Goal: Information Seeking & Learning: Learn about a topic

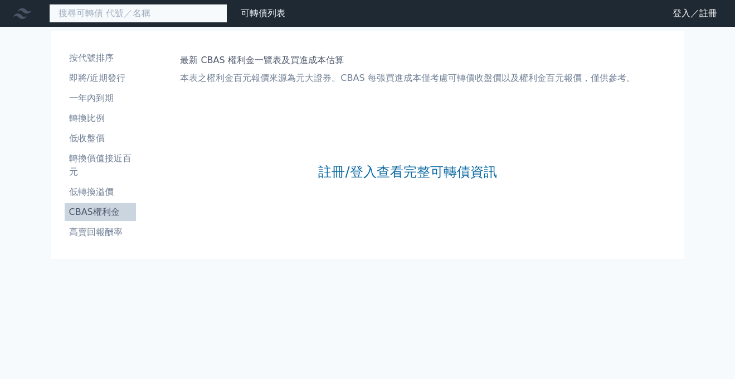
click at [128, 16] on input at bounding box center [138, 13] width 178 height 19
type input "61973"
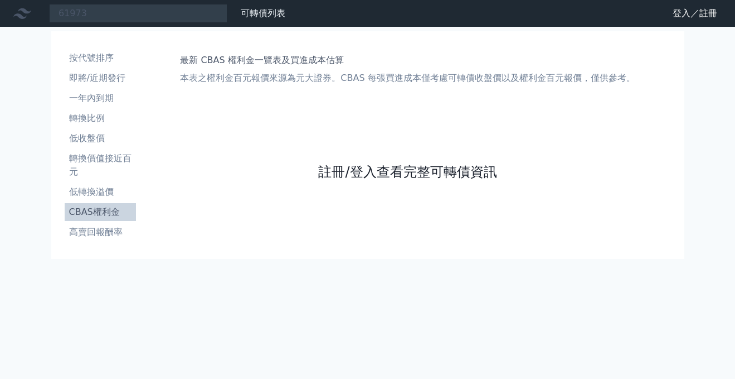
click at [339, 166] on link "註冊/登入查看完整可轉債資訊" at bounding box center [407, 172] width 178 height 18
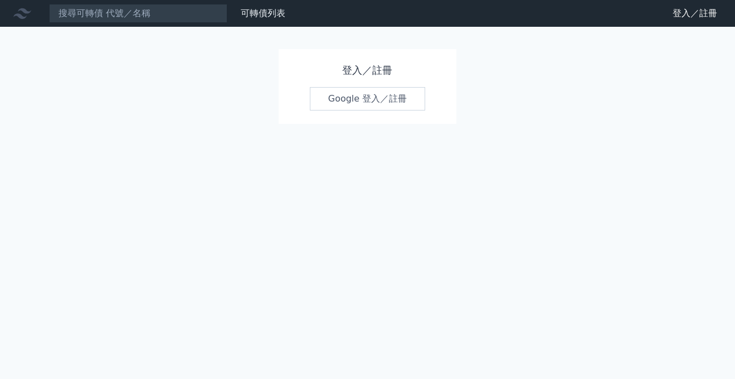
click at [358, 70] on h1 "登入／註冊" at bounding box center [368, 70] width 116 height 16
click at [359, 96] on link "Google 登入／註冊" at bounding box center [368, 98] width 116 height 23
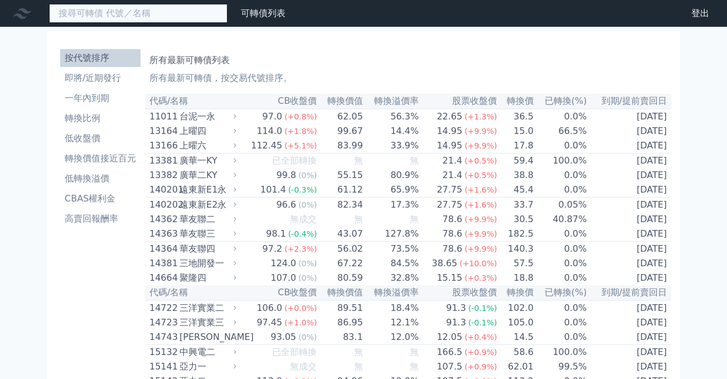
click at [167, 13] on input at bounding box center [138, 13] width 178 height 19
click at [192, 13] on input "61973" at bounding box center [138, 13] width 178 height 19
type input "6"
click at [190, 22] on input at bounding box center [138, 13] width 178 height 19
click at [177, 18] on input at bounding box center [138, 13] width 178 height 19
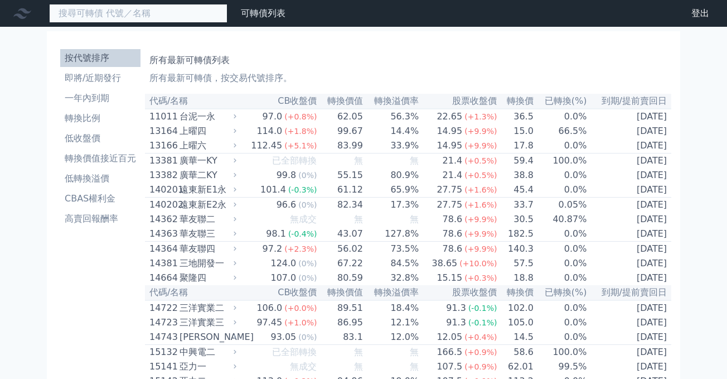
type input "ㄎ"
type input "6197"
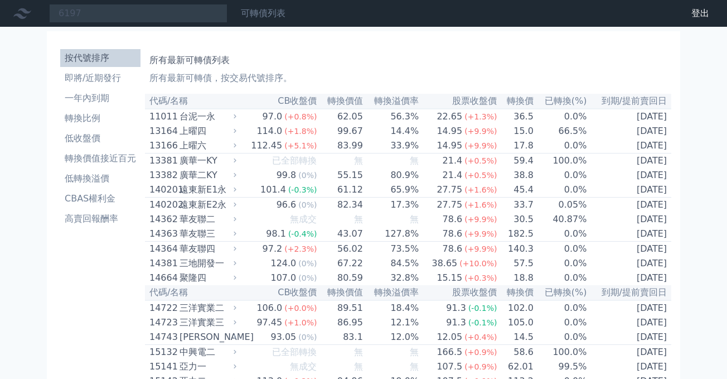
click at [248, 13] on link "可轉債列表" at bounding box center [263, 13] width 45 height 11
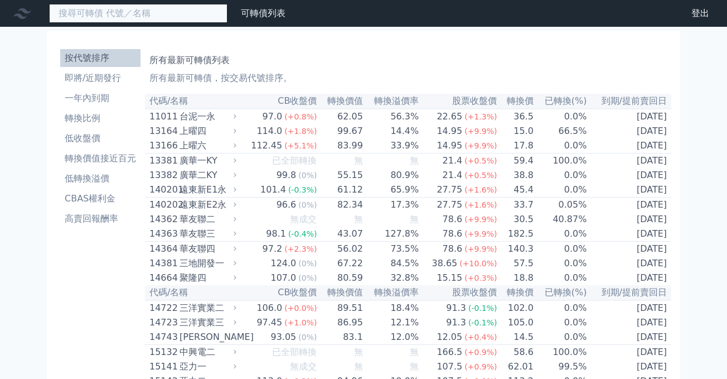
click at [195, 18] on input at bounding box center [138, 13] width 178 height 19
click at [195, 18] on input "6197" at bounding box center [138, 13] width 178 height 19
click at [179, 17] on input "6197" at bounding box center [138, 13] width 178 height 19
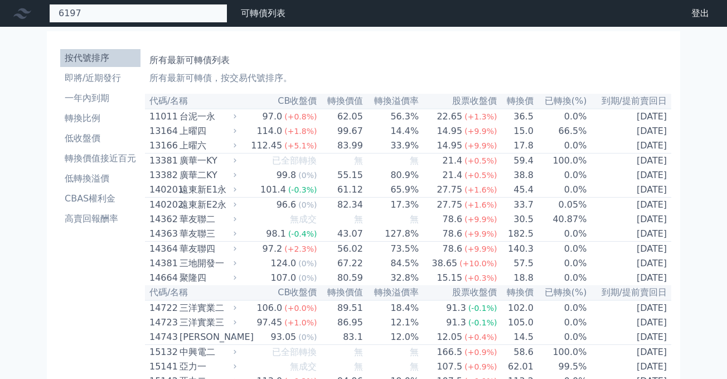
click at [171, 14] on input "6197" at bounding box center [138, 13] width 178 height 19
drag, startPoint x: 115, startPoint y: 10, endPoint x: -52, endPoint y: -16, distance: 169.8
type input "家"
type input "佳必"
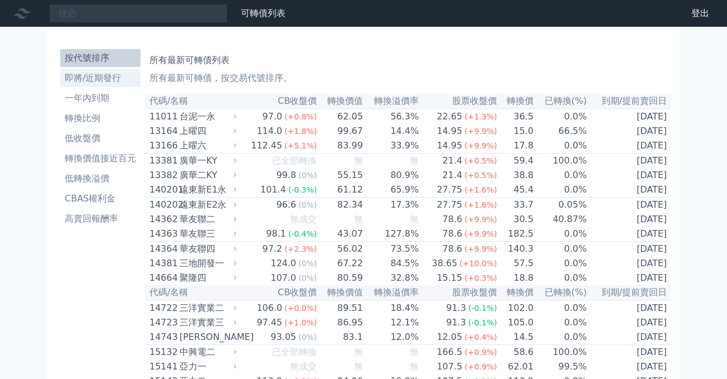
click at [98, 75] on li "即將/近期發行" at bounding box center [100, 77] width 80 height 13
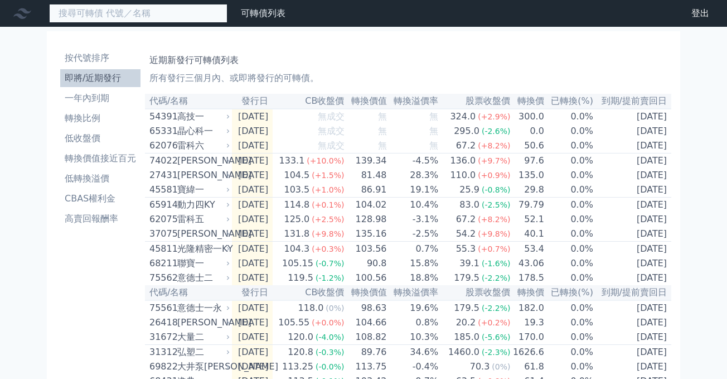
click at [138, 10] on input at bounding box center [138, 13] width 178 height 19
type input "佳必"
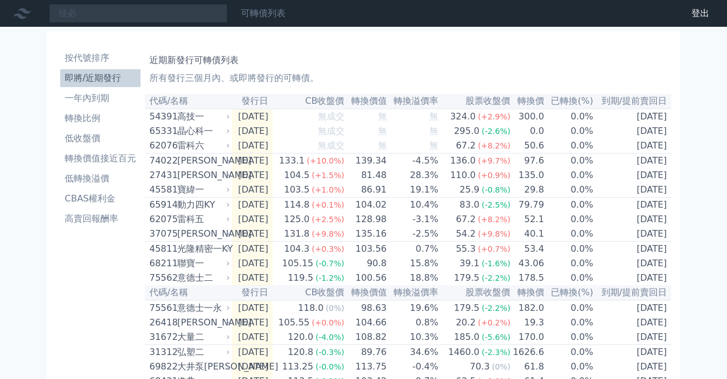
click at [273, 10] on link "可轉債列表" at bounding box center [263, 13] width 45 height 11
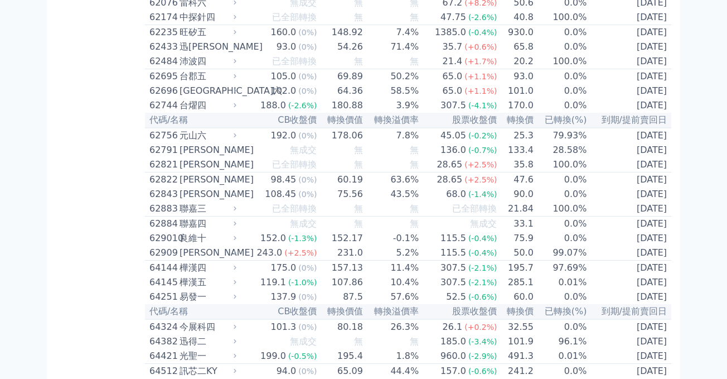
scroll to position [4381, 0]
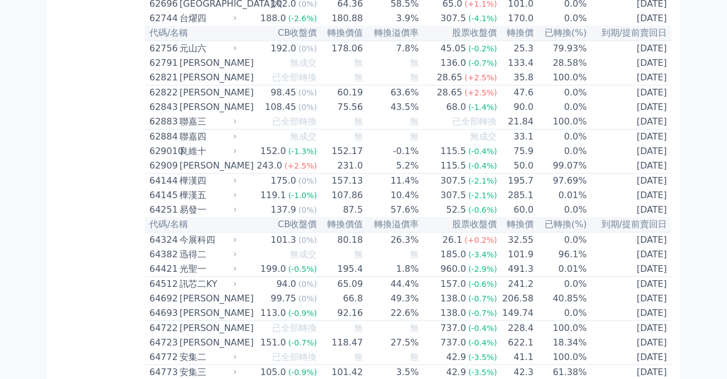
scroll to position [4466, 0]
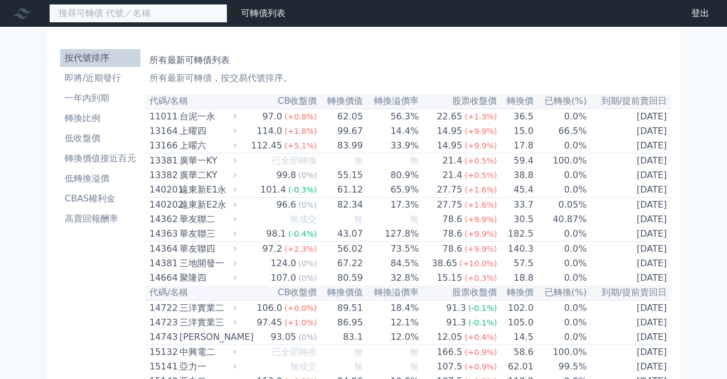
click at [129, 21] on input at bounding box center [138, 13] width 178 height 19
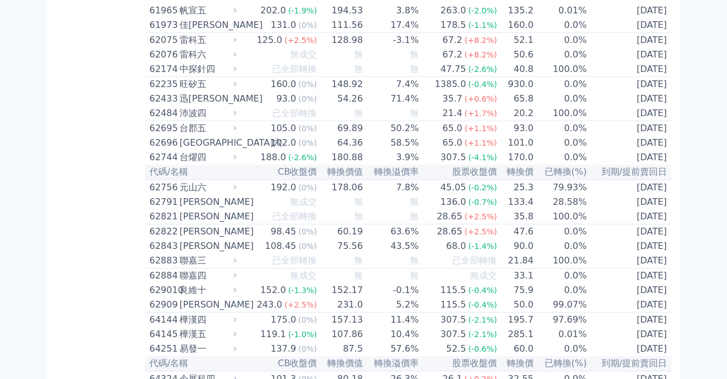
scroll to position [4326, 0]
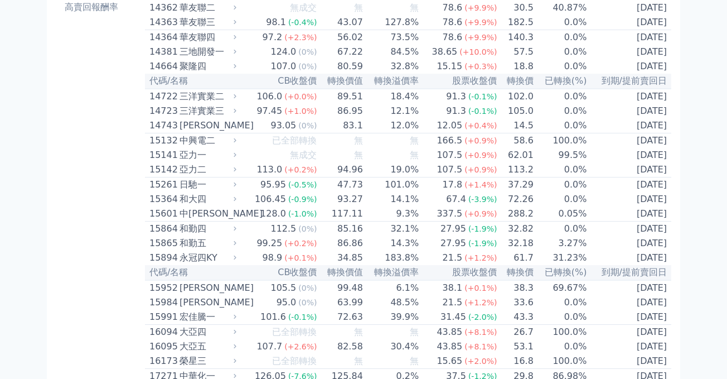
scroll to position [0, 0]
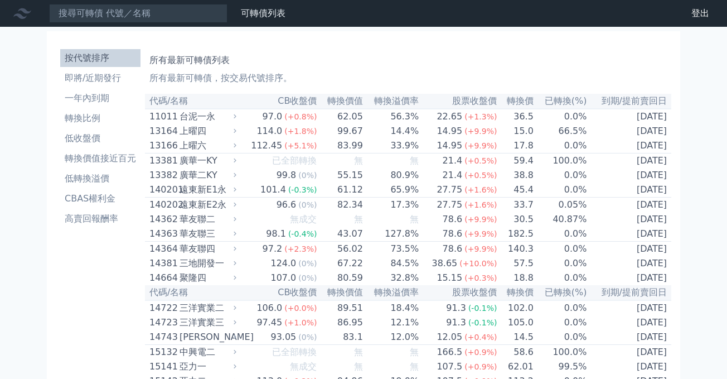
click at [99, 63] on li "按代號排序" at bounding box center [100, 57] width 80 height 13
click at [98, 79] on li "即將/近期發行" at bounding box center [100, 77] width 80 height 13
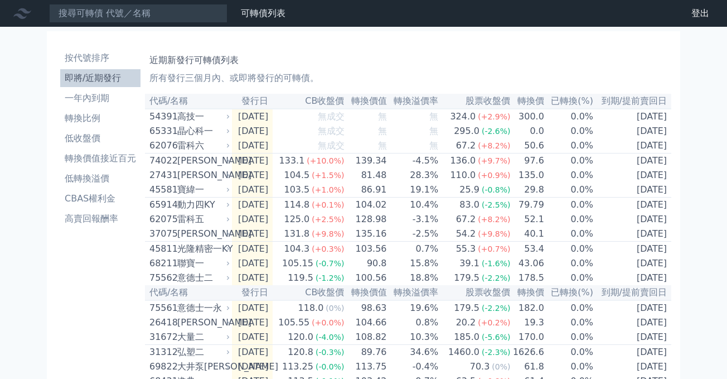
click at [98, 79] on li "即將/近期發行" at bounding box center [100, 77] width 80 height 13
click at [103, 101] on li "一年內到期" at bounding box center [100, 97] width 80 height 13
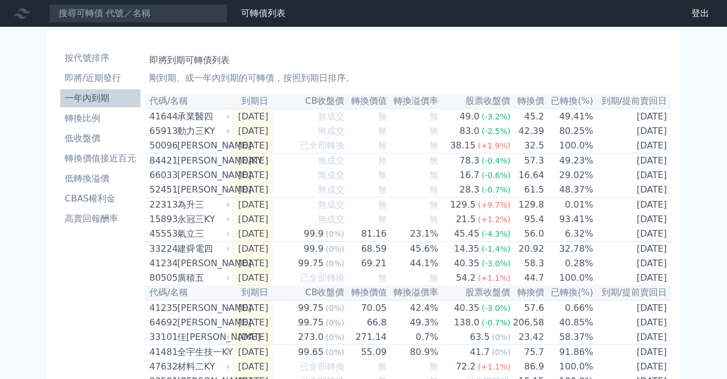
click at [215, 178] on div "[PERSON_NAME]" at bounding box center [202, 174] width 50 height 13
click at [209, 182] on div "[PERSON_NAME]" at bounding box center [202, 174] width 50 height 13
click at [229, 178] on icon at bounding box center [228, 175] width 7 height 7
click at [255, 180] on td "2025-08-24" at bounding box center [252, 175] width 41 height 14
click at [202, 167] on div "威宏一KY" at bounding box center [202, 160] width 50 height 13
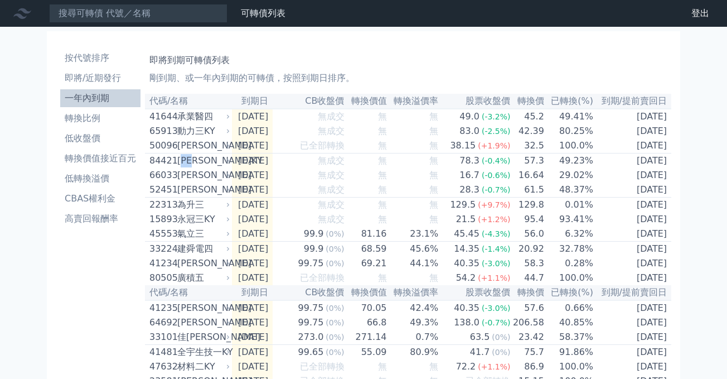
click at [185, 166] on div "威宏一KY" at bounding box center [202, 160] width 50 height 13
click at [176, 178] on div "66033 富強鑫三" at bounding box center [186, 174] width 75 height 13
click at [106, 154] on li "轉換價值接近百元" at bounding box center [100, 158] width 80 height 13
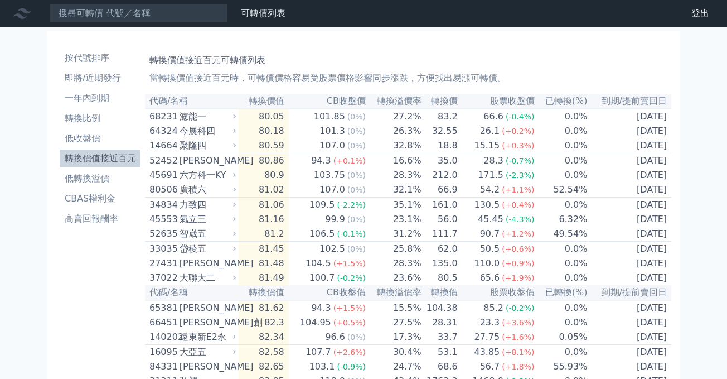
click at [211, 163] on div "[PERSON_NAME]" at bounding box center [207, 160] width 54 height 13
click at [259, 166] on td "80.86" at bounding box center [264, 160] width 50 height 15
click at [248, 166] on td "80.86" at bounding box center [264, 160] width 50 height 15
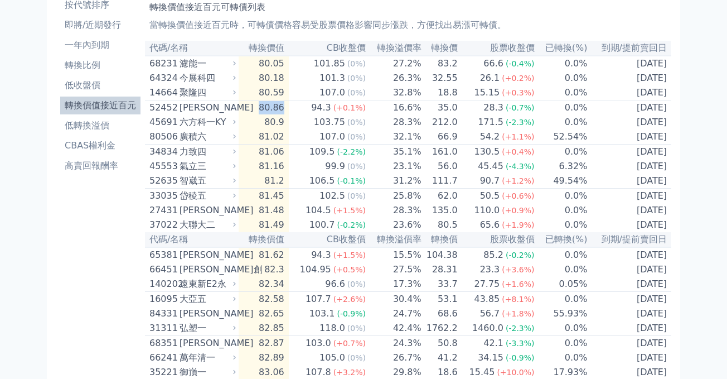
scroll to position [60, 0]
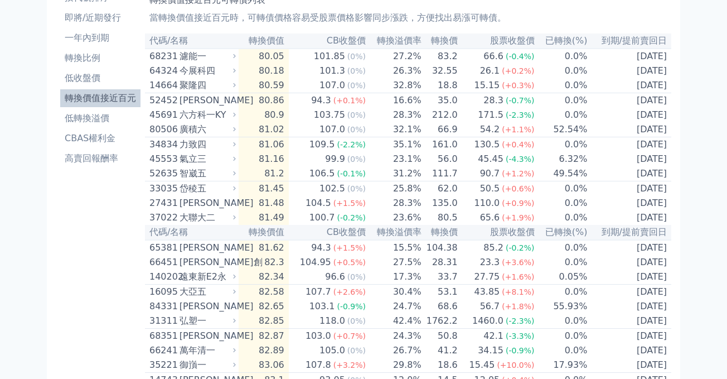
click at [328, 180] on div "106.5" at bounding box center [322, 173] width 30 height 13
click at [123, 104] on li "轉換價值接近百元" at bounding box center [100, 97] width 80 height 13
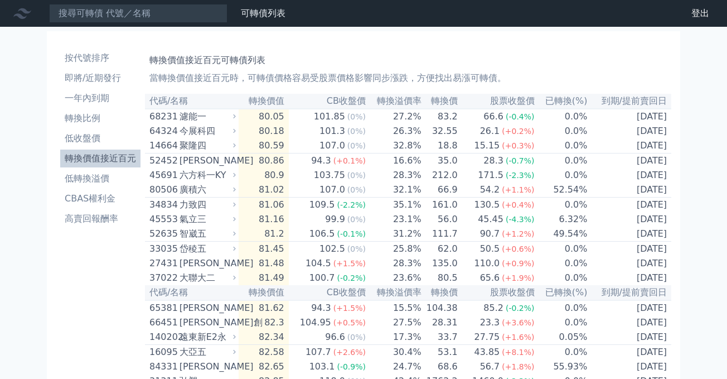
click at [258, 132] on td "80.18" at bounding box center [264, 131] width 50 height 14
click at [233, 143] on div "聚隆四" at bounding box center [207, 145] width 54 height 13
click at [205, 148] on div "聚隆四" at bounding box center [207, 145] width 54 height 13
click at [219, 182] on div "六方科一KY" at bounding box center [207, 174] width 54 height 13
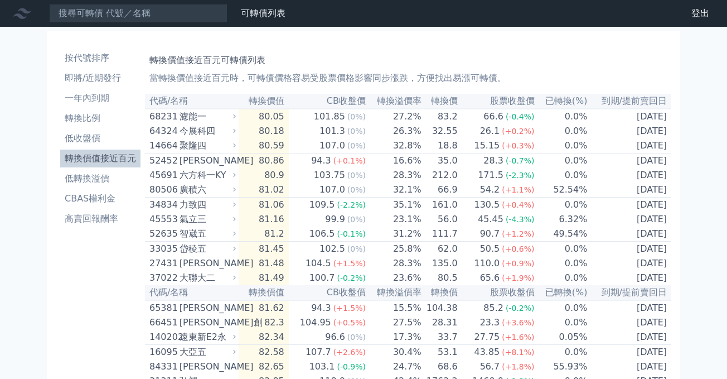
click at [207, 255] on div "岱稜五" at bounding box center [207, 248] width 54 height 13
click at [203, 255] on div "岱稜五" at bounding box center [207, 248] width 54 height 13
drag, startPoint x: 203, startPoint y: 261, endPoint x: 220, endPoint y: 258, distance: 17.5
click at [203, 255] on div "岱稜五" at bounding box center [207, 248] width 54 height 13
click at [225, 255] on div "岱稜五" at bounding box center [207, 248] width 54 height 13
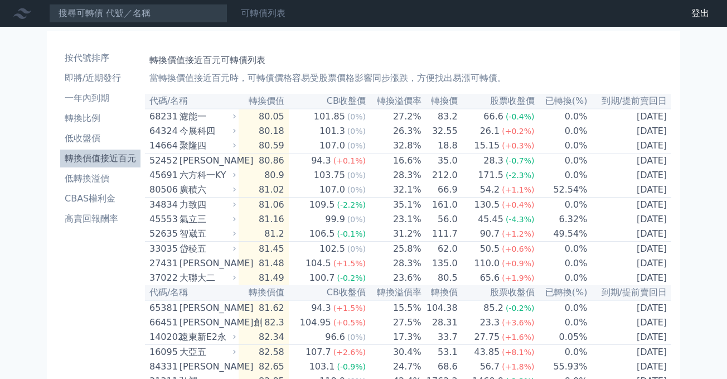
click at [269, 17] on link "可轉債列表" at bounding box center [263, 13] width 45 height 11
click at [0, 0] on link "財務數據" at bounding box center [0, 0] width 0 height 0
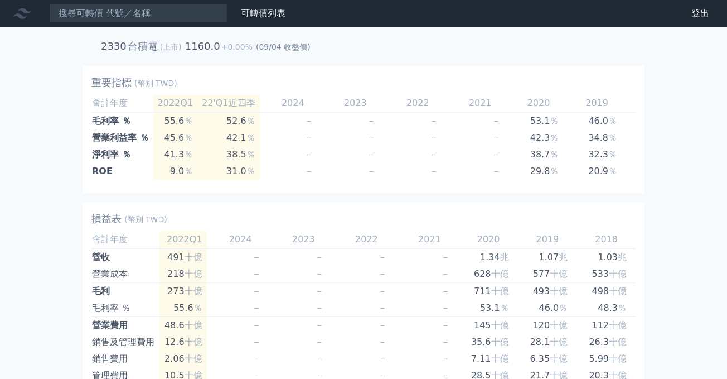
click at [227, 129] on td "42.1 ％" at bounding box center [228, 137] width 62 height 17
click at [169, 135] on td "45.6 ％" at bounding box center [175, 137] width 45 height 17
click at [241, 172] on td "31.0 ％" at bounding box center [228, 171] width 62 height 17
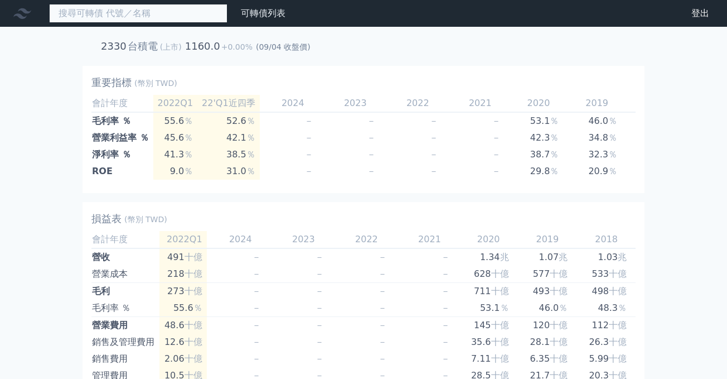
click at [156, 15] on input at bounding box center [138, 13] width 178 height 19
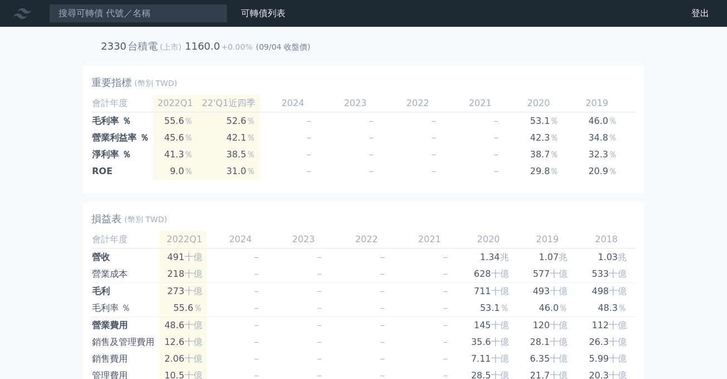
click at [177, 163] on td "9.0 ％" at bounding box center [175, 171] width 45 height 17
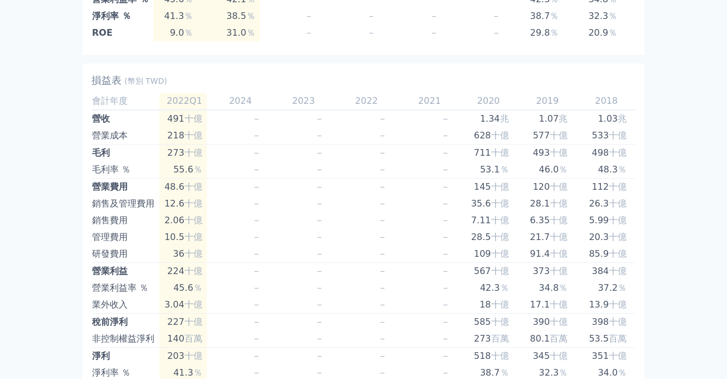
click at [188, 247] on td "36 十億" at bounding box center [182, 253] width 47 height 17
click at [222, 229] on td "－" at bounding box center [238, 237] width 63 height 17
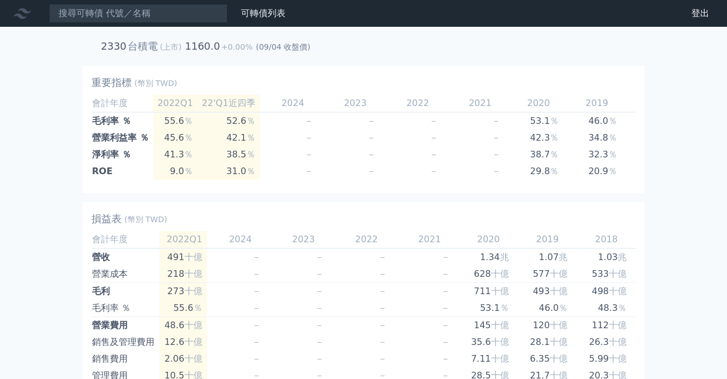
click at [164, 49] on span "(上市)" at bounding box center [171, 46] width 22 height 9
click at [253, 13] on link "可轉債列表" at bounding box center [263, 13] width 45 height 11
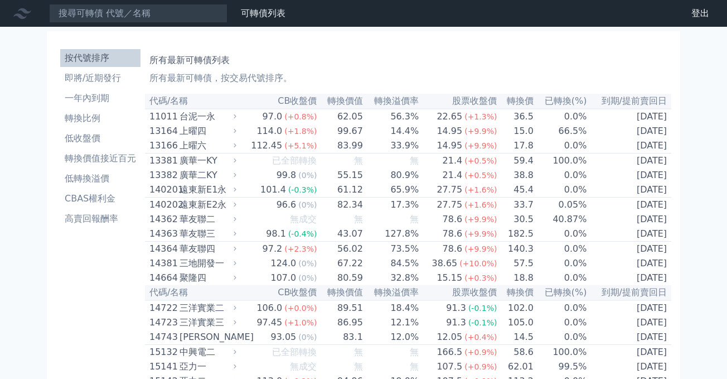
click at [202, 152] on div "上曜六" at bounding box center [207, 145] width 55 height 13
drag, startPoint x: 195, startPoint y: 154, endPoint x: 208, endPoint y: 173, distance: 23.7
click at [195, 152] on div "上曜六" at bounding box center [207, 145] width 55 height 13
click at [211, 176] on div "廣華二KY" at bounding box center [207, 174] width 55 height 13
click at [210, 177] on div "廣華二KY" at bounding box center [207, 174] width 55 height 13
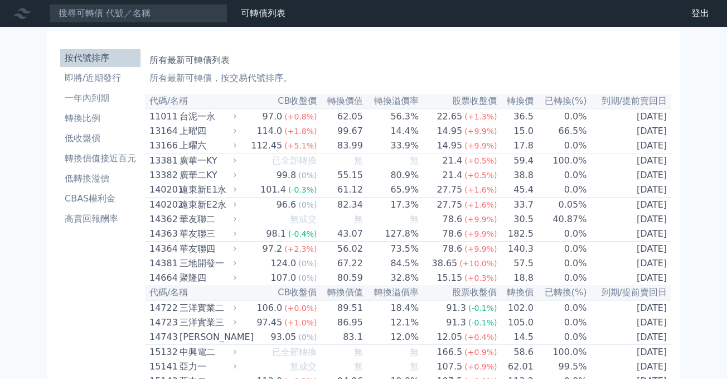
click at [417, 153] on td "33.9%" at bounding box center [392, 145] width 56 height 15
click at [410, 162] on td "無" at bounding box center [392, 160] width 56 height 15
click at [392, 197] on td "65.9%" at bounding box center [392, 189] width 56 height 15
click at [287, 207] on td "96.6 (0%)" at bounding box center [278, 204] width 78 height 15
click at [213, 196] on div "遠東新E1永" at bounding box center [207, 189] width 55 height 13
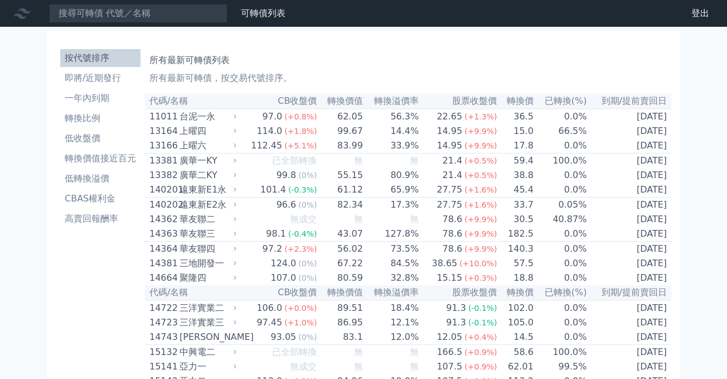
click at [212, 196] on div "遠東新E1永" at bounding box center [207, 189] width 55 height 13
drag, startPoint x: 312, startPoint y: 214, endPoint x: 355, endPoint y: 216, distance: 43.0
click at [345, 212] on tr "140202 遠東新E2永 96.6 (0%) 82.34 17.3% 27.75 (+1.6%) 33.7 0.05% 2027-08-08" at bounding box center [408, 204] width 526 height 15
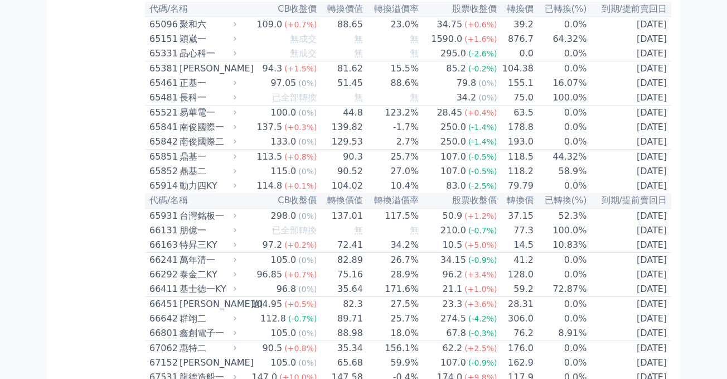
scroll to position [4877, 0]
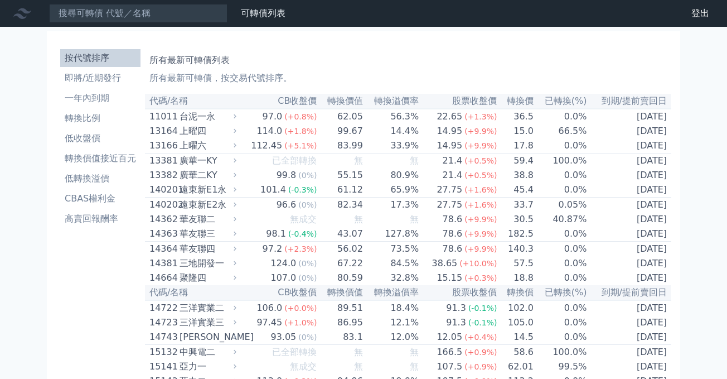
click at [204, 122] on div "台泥一永" at bounding box center [207, 116] width 55 height 13
click at [221, 117] on div "台泥一永" at bounding box center [207, 116] width 55 height 13
click at [404, 222] on td "無" at bounding box center [392, 219] width 56 height 14
click at [337, 195] on td "61.12" at bounding box center [340, 189] width 46 height 15
click at [351, 147] on td "83.99" at bounding box center [340, 145] width 46 height 15
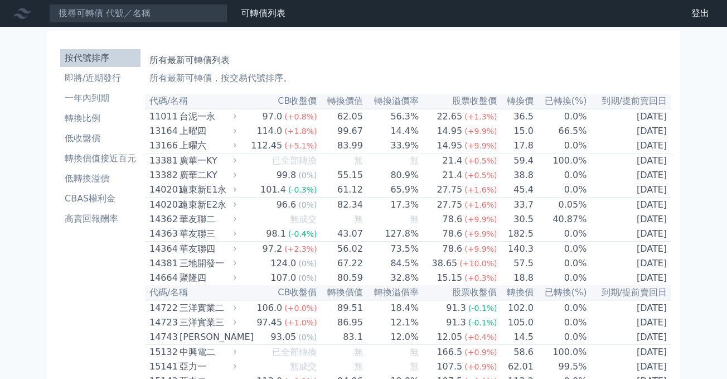
click at [306, 134] on span "(+1.8%)" at bounding box center [300, 131] width 32 height 9
click at [250, 117] on td "97.0 (+0.8%)" at bounding box center [278, 116] width 78 height 15
click at [233, 120] on div "台泥一永" at bounding box center [207, 116] width 55 height 13
click at [222, 149] on div "上曜六" at bounding box center [207, 145] width 55 height 13
click at [225, 177] on div "廣華二KY" at bounding box center [207, 174] width 55 height 13
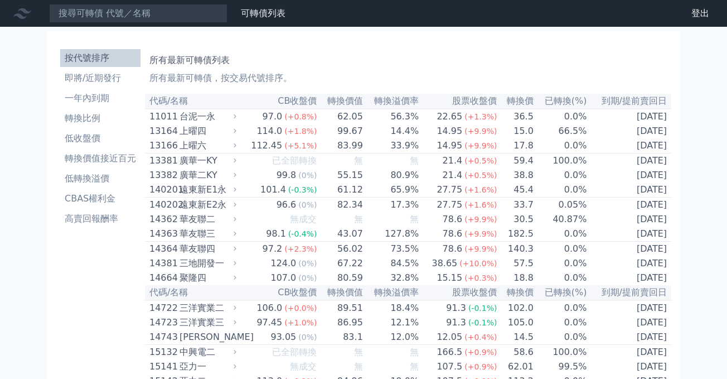
click at [229, 211] on div "遠東新E2永" at bounding box center [207, 204] width 55 height 13
click at [230, 211] on div "遠東新E2永" at bounding box center [207, 204] width 55 height 13
click at [260, 241] on td "98.1 (-0.4%)" at bounding box center [278, 233] width 78 height 15
click at [258, 241] on td "98.1 (-0.4%)" at bounding box center [278, 233] width 78 height 15
drag, startPoint x: 213, startPoint y: 265, endPoint x: 211, endPoint y: 259, distance: 6.0
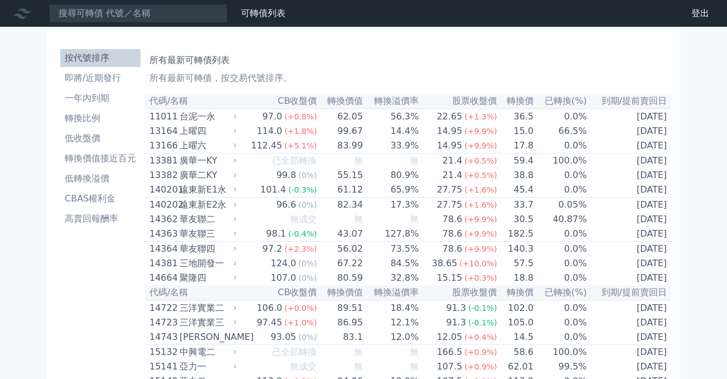
click at [213, 255] on div "華友聯四" at bounding box center [207, 248] width 55 height 13
click at [106, 85] on link "即將/近期發行" at bounding box center [100, 78] width 80 height 18
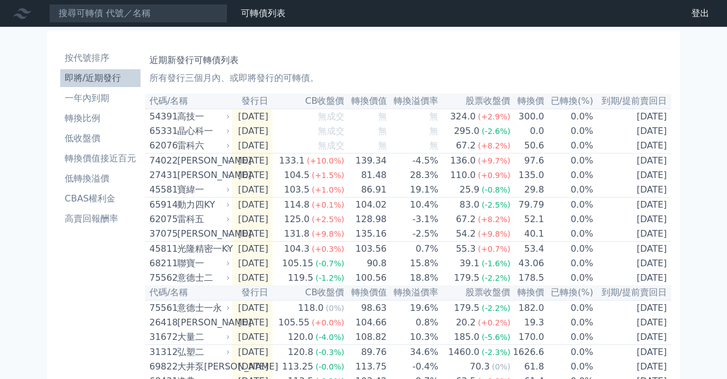
click at [221, 152] on div "雷科六" at bounding box center [202, 145] width 50 height 13
click at [194, 177] on div "[PERSON_NAME]" at bounding box center [202, 174] width 50 height 13
drag, startPoint x: 253, startPoint y: 204, endPoint x: 208, endPoint y: 198, distance: 45.4
click at [253, 197] on td "[DATE]" at bounding box center [252, 189] width 41 height 15
click at [130, 153] on li "轉換價值接近百元" at bounding box center [100, 158] width 80 height 13
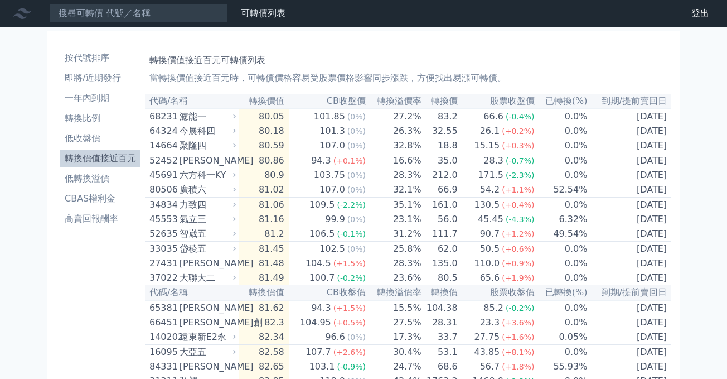
click at [289, 168] on td "80.86" at bounding box center [264, 160] width 50 height 15
